Goal: Task Accomplishment & Management: Manage account settings

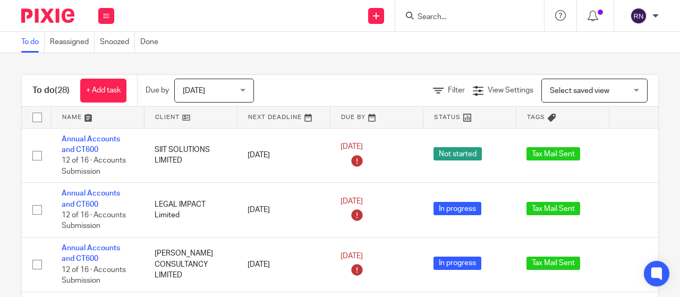
scroll to position [1591, 0]
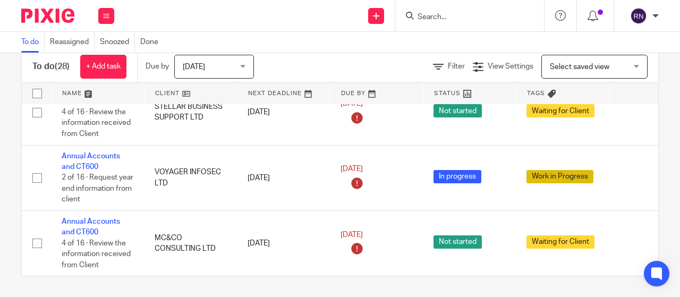
click at [433, 16] on input "Search" at bounding box center [465, 18] width 96 height 10
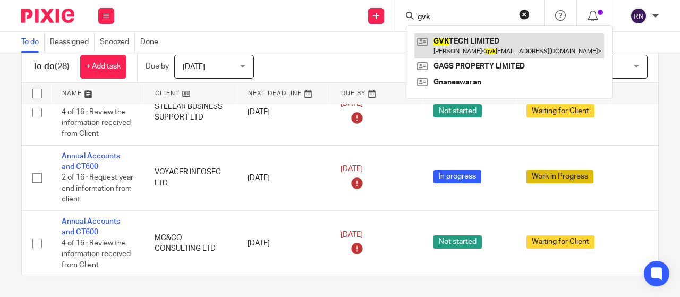
type input "gvk"
click at [462, 48] on link at bounding box center [510, 45] width 190 height 24
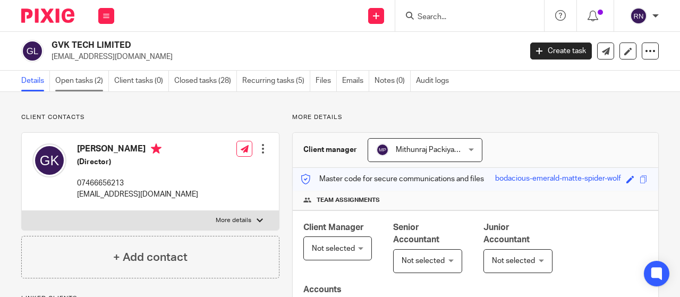
click at [92, 80] on link "Open tasks (2)" at bounding box center [82, 81] width 54 height 21
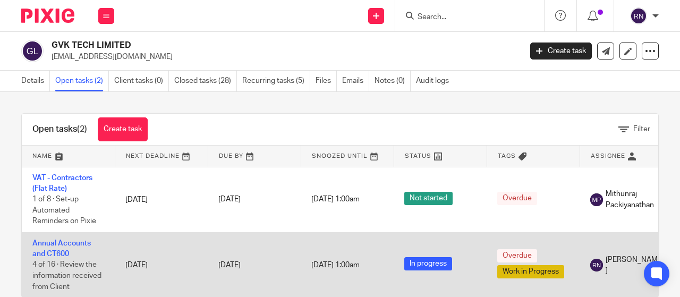
scroll to position [30, 0]
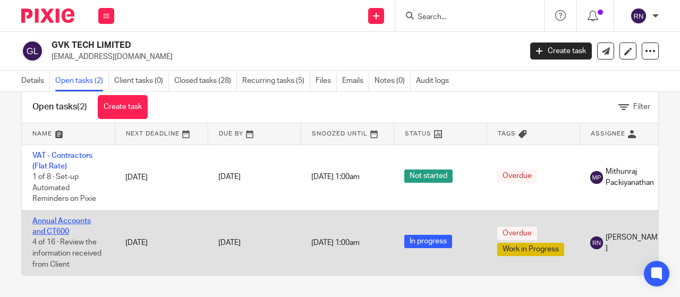
click at [74, 217] on link "Annual Accounts and CT600" at bounding box center [61, 226] width 58 height 18
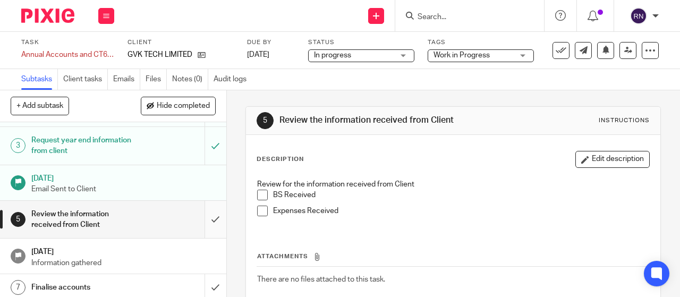
scroll to position [61, 0]
click at [199, 232] on input "submit" at bounding box center [113, 220] width 226 height 38
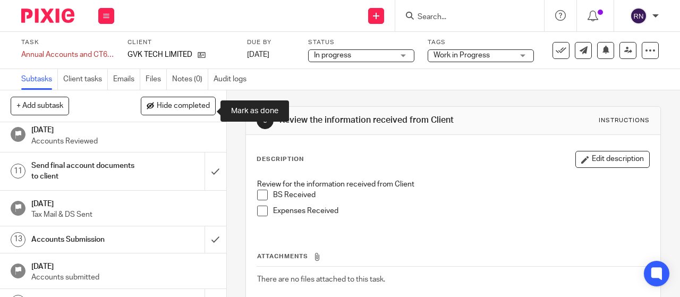
scroll to position [311, 0]
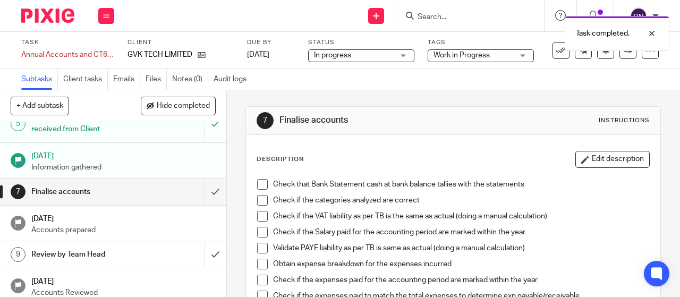
scroll to position [156, 0]
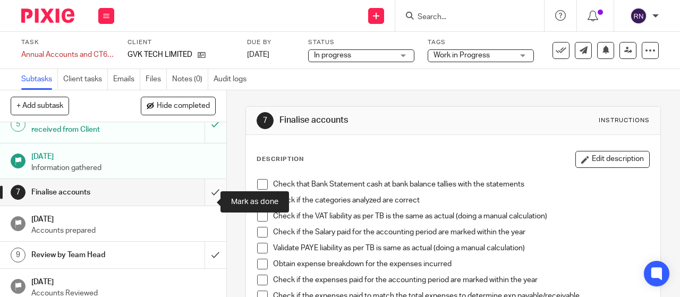
click at [201, 203] on input "submit" at bounding box center [113, 192] width 226 height 27
click at [486, 54] on span "Work in Progress" at bounding box center [462, 55] width 56 height 7
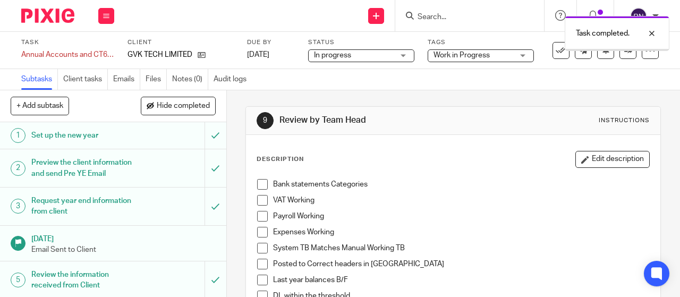
click at [481, 55] on span "Work in Progress" at bounding box center [462, 55] width 56 height 7
click at [481, 55] on div "Work in Progress" at bounding box center [481, 55] width 106 height 13
click at [490, 49] on div "Task completed." at bounding box center [505, 31] width 330 height 40
click at [490, 54] on span "Work in Progress" at bounding box center [462, 55] width 56 height 7
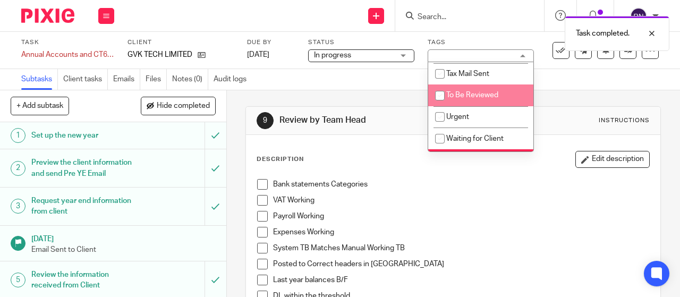
scroll to position [127, 0]
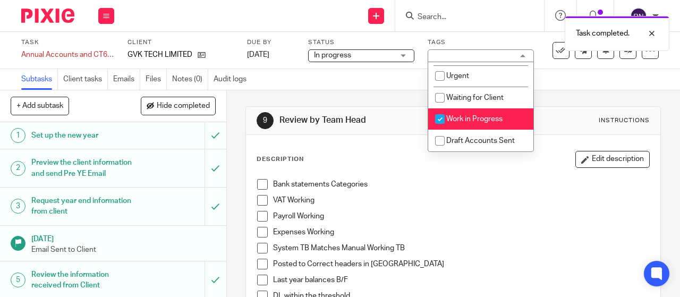
click at [484, 116] on span "Work in Progress" at bounding box center [474, 118] width 56 height 7
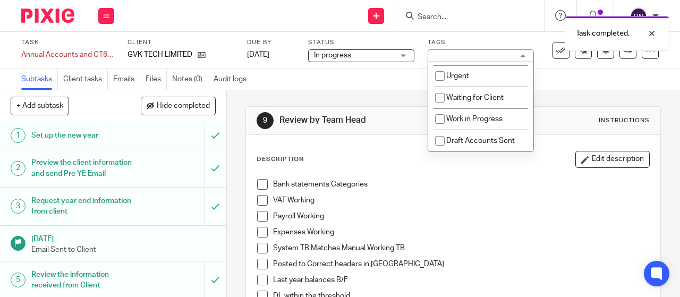
click at [484, 116] on span "Work in Progress" at bounding box center [474, 118] width 56 height 7
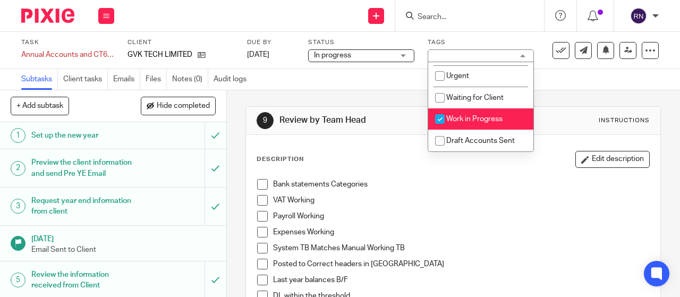
click at [478, 124] on li "Work in Progress" at bounding box center [480, 119] width 105 height 22
checkbox input "false"
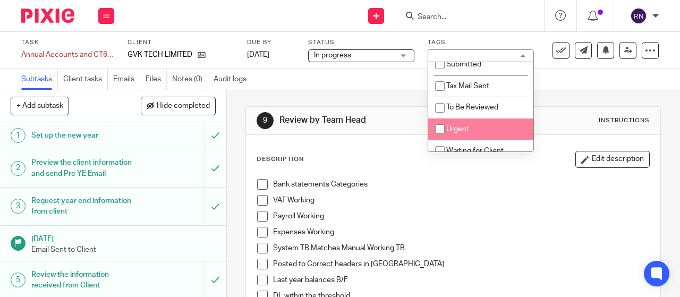
scroll to position [73, 0]
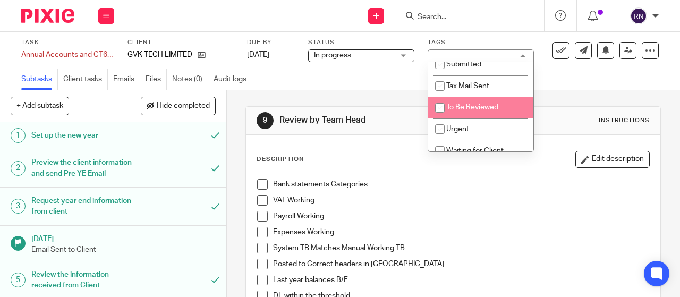
click at [477, 109] on span "To Be Reviewed" at bounding box center [472, 107] width 52 height 7
checkbox input "true"
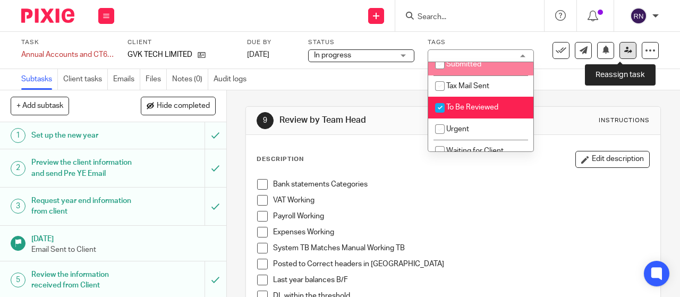
click at [624, 50] on link at bounding box center [628, 50] width 17 height 17
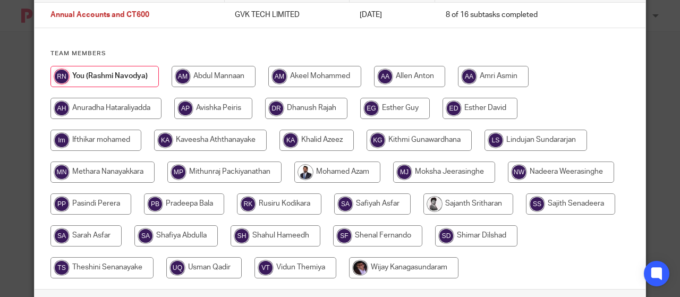
scroll to position [72, 0]
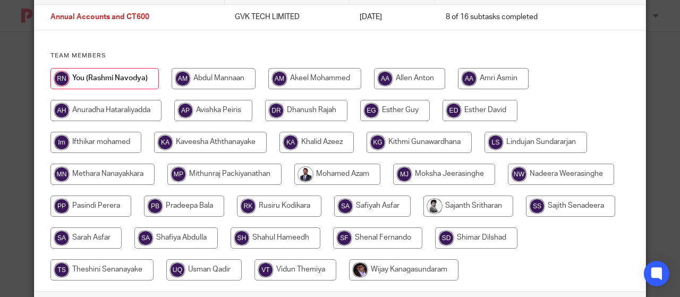
click at [258, 165] on input "radio" at bounding box center [224, 174] width 114 height 21
radio input "true"
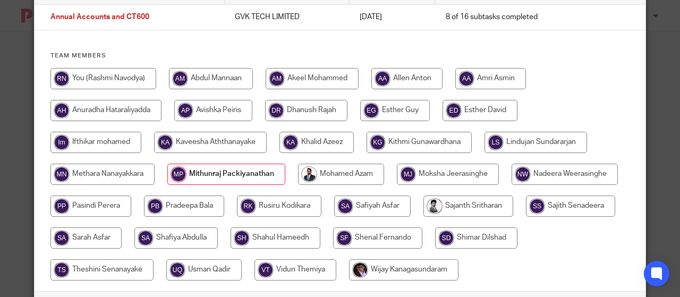
scroll to position [131, 0]
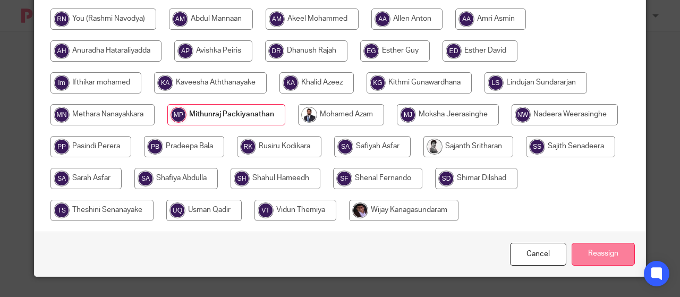
click at [606, 256] on input "Reassign" at bounding box center [603, 254] width 63 height 23
